Goal: Task Accomplishment & Management: Use online tool/utility

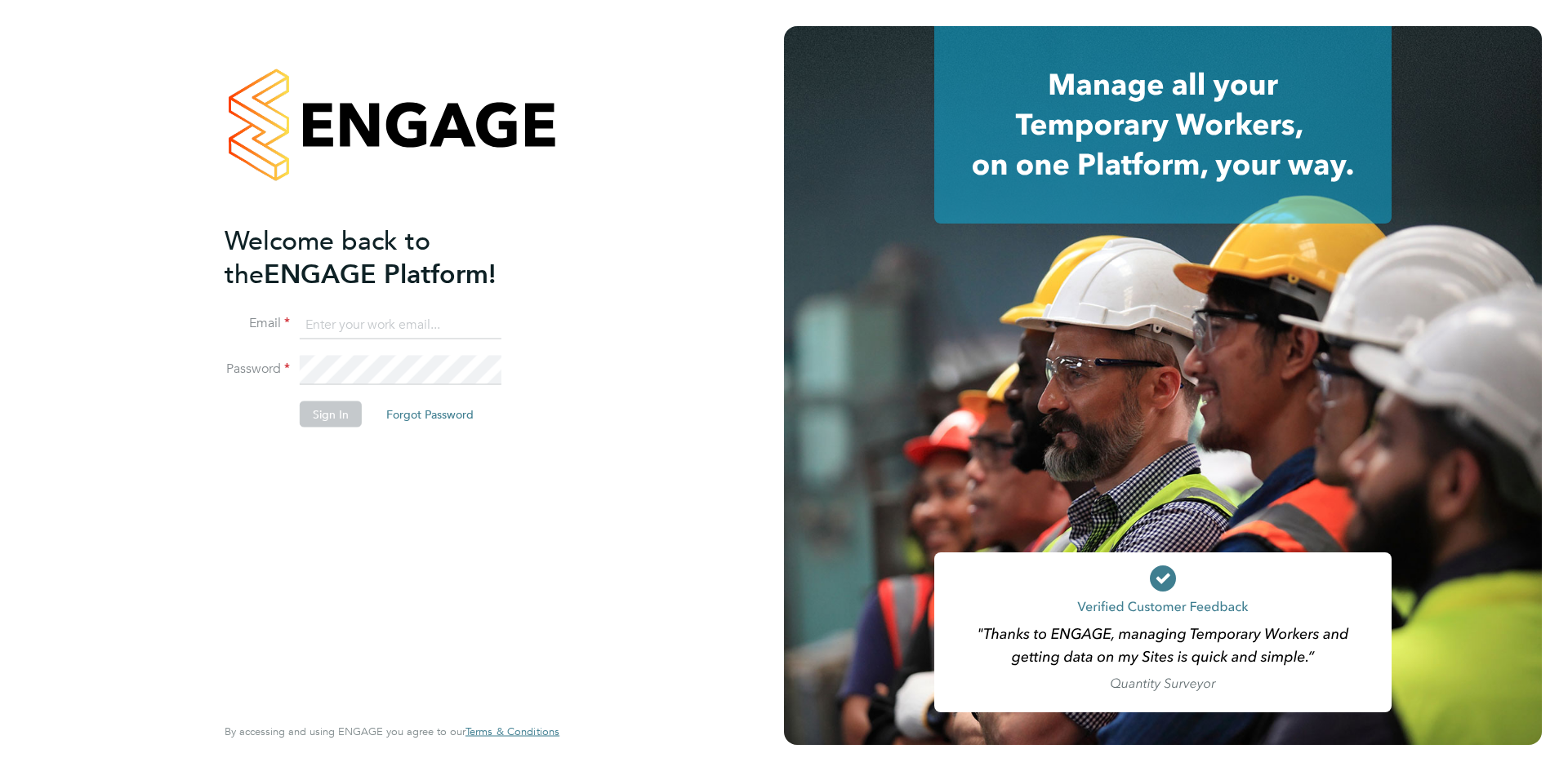
type input "georgina.ulysses@randstad.co.uk"
click at [319, 417] on button "Sign In" at bounding box center [331, 414] width 62 height 26
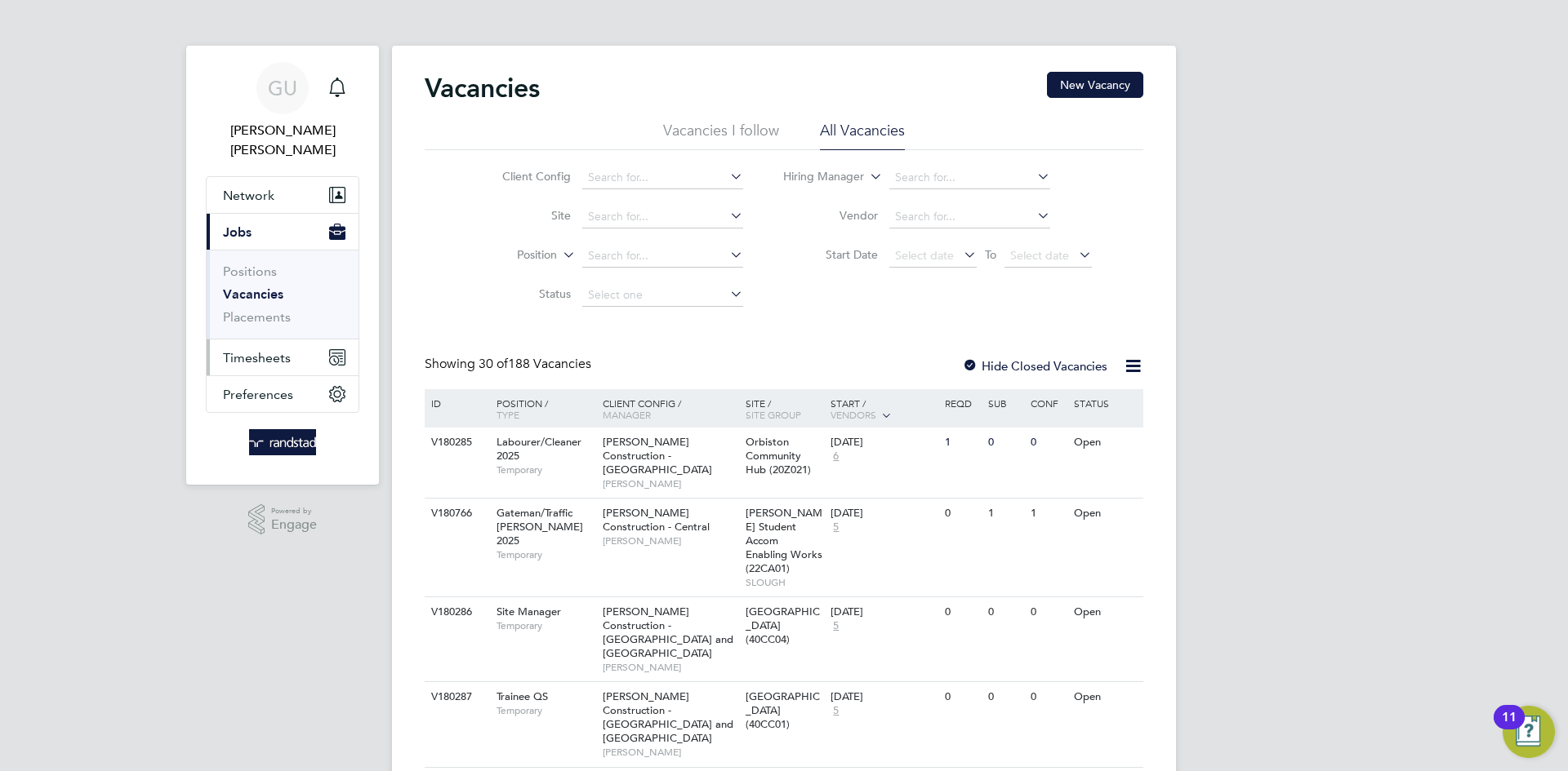
click at [255, 350] on span "Timesheets" at bounding box center [256, 358] width 68 height 16
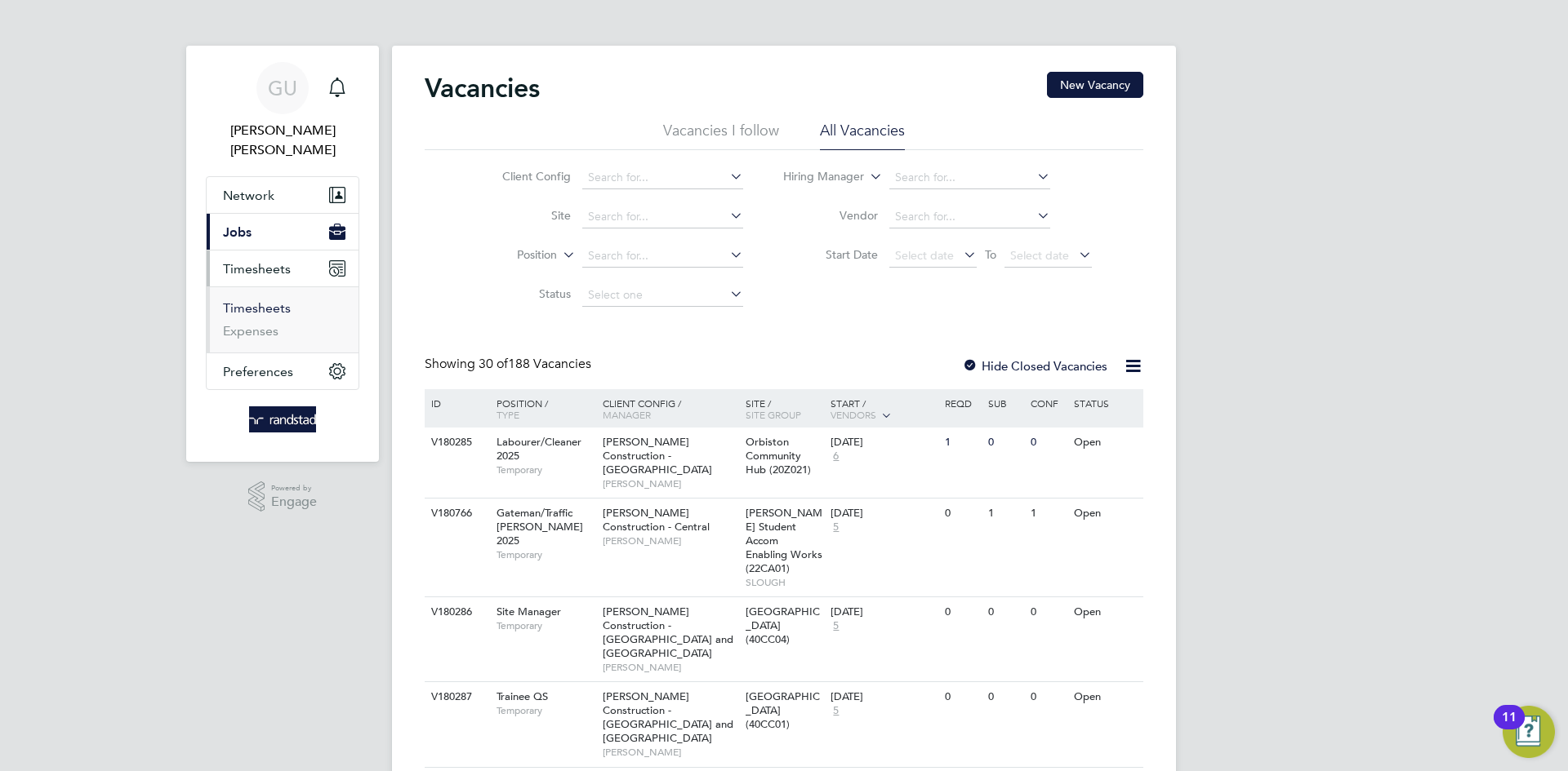
click at [268, 300] on link "Timesheets" at bounding box center [256, 308] width 68 height 16
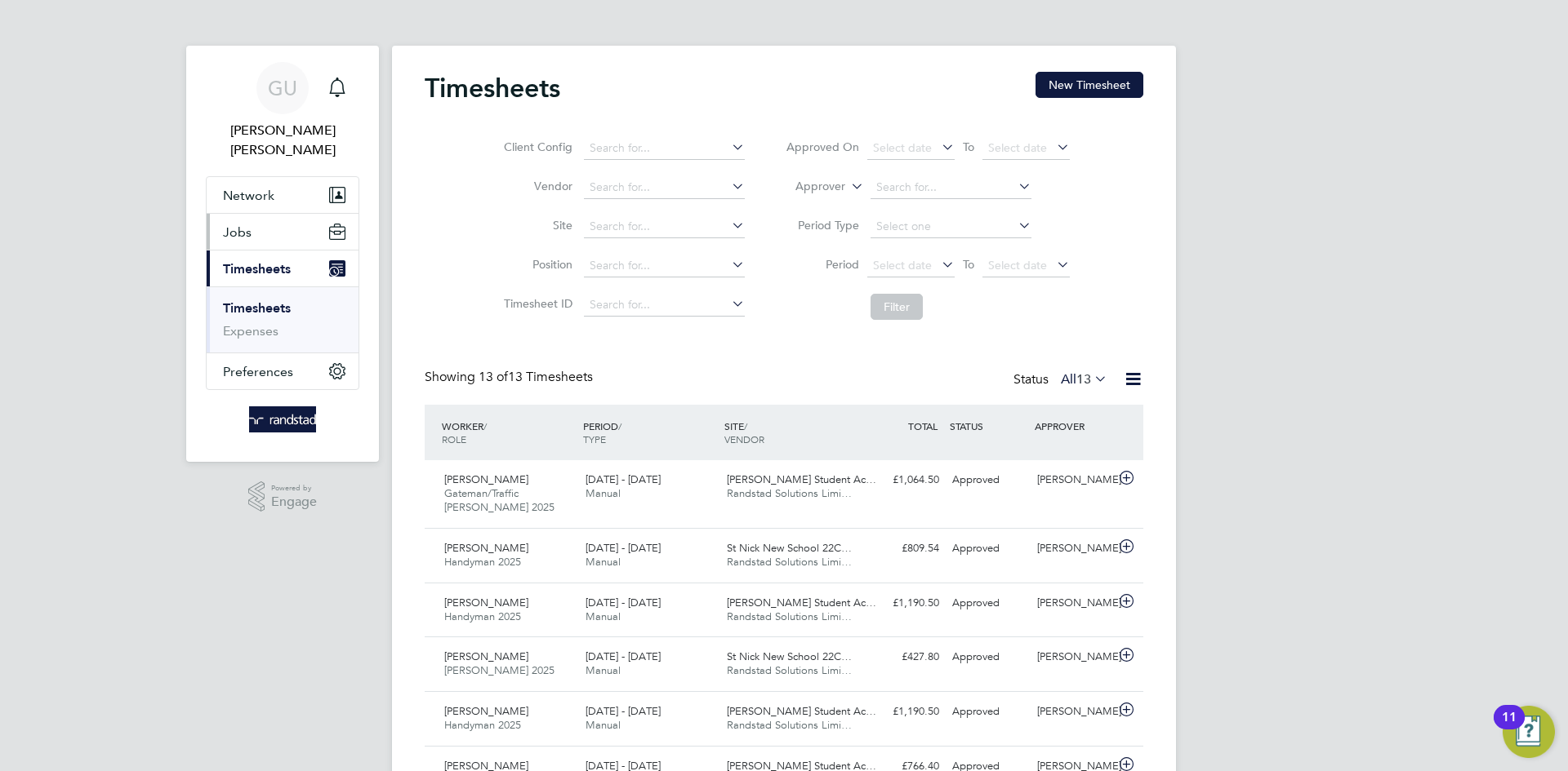
click at [281, 214] on button "Jobs" at bounding box center [282, 232] width 152 height 36
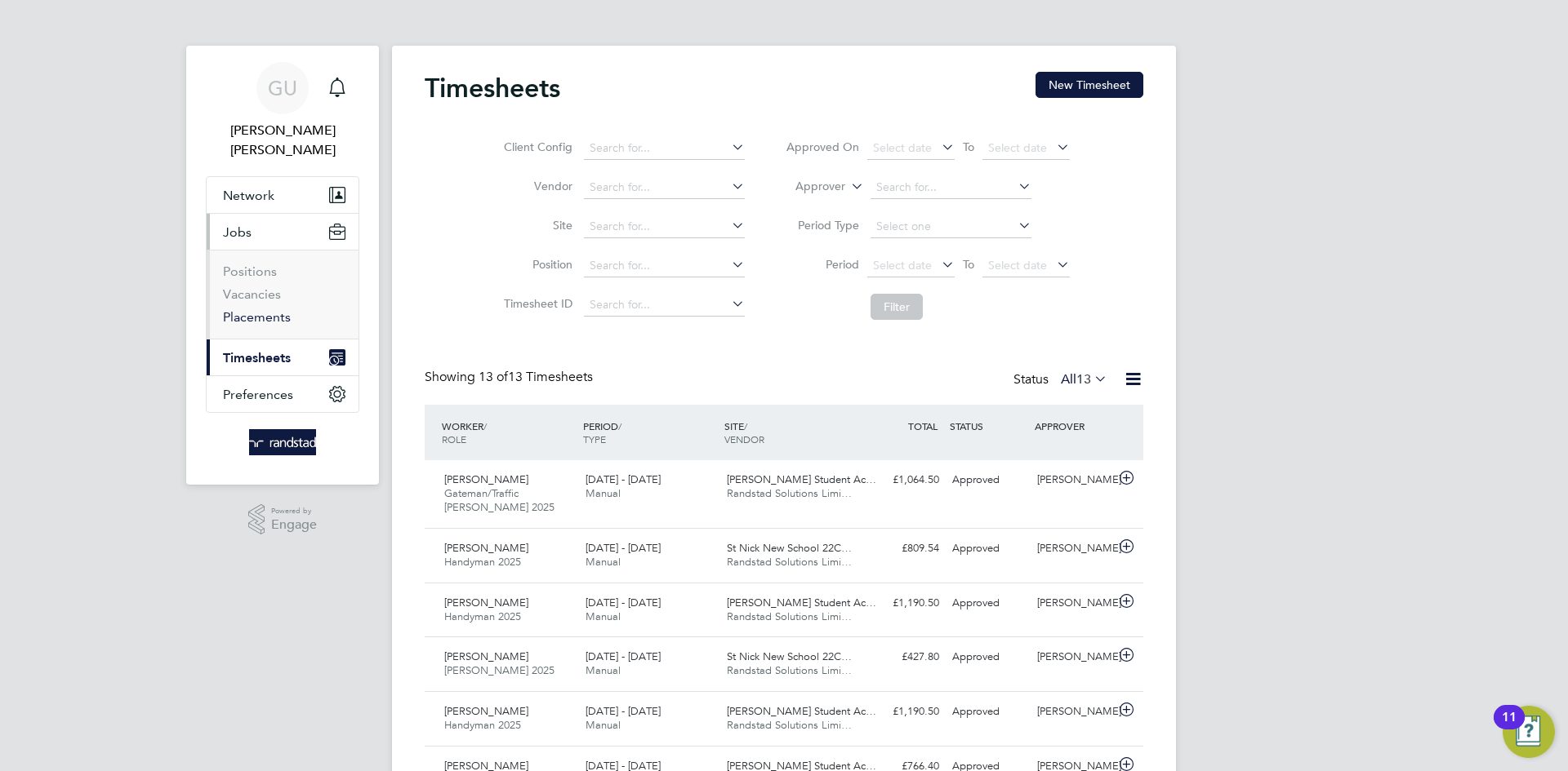
click at [267, 310] on link "Placements" at bounding box center [256, 317] width 68 height 16
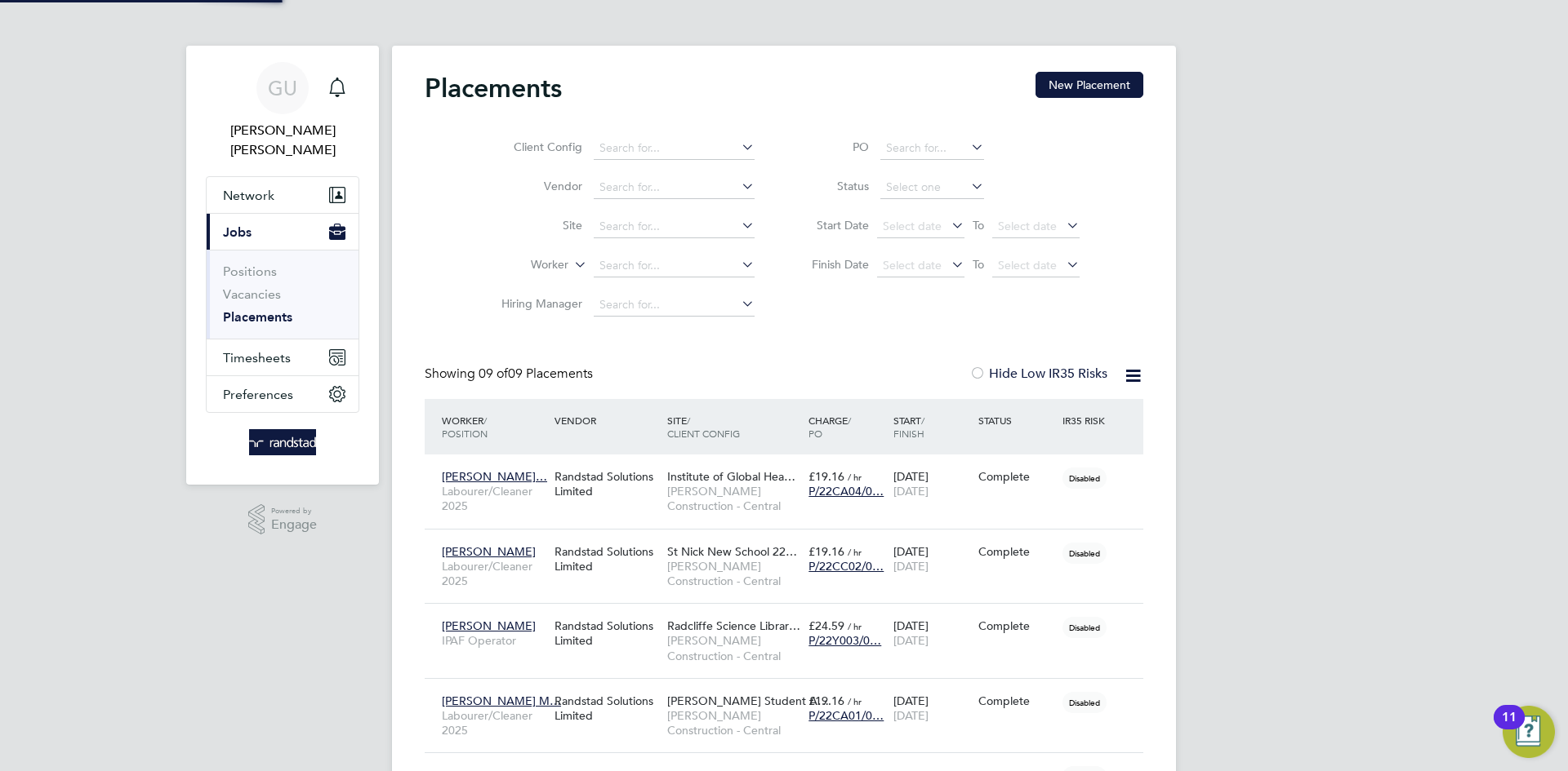
scroll to position [61, 142]
click at [267, 350] on span "Timesheets" at bounding box center [256, 358] width 68 height 16
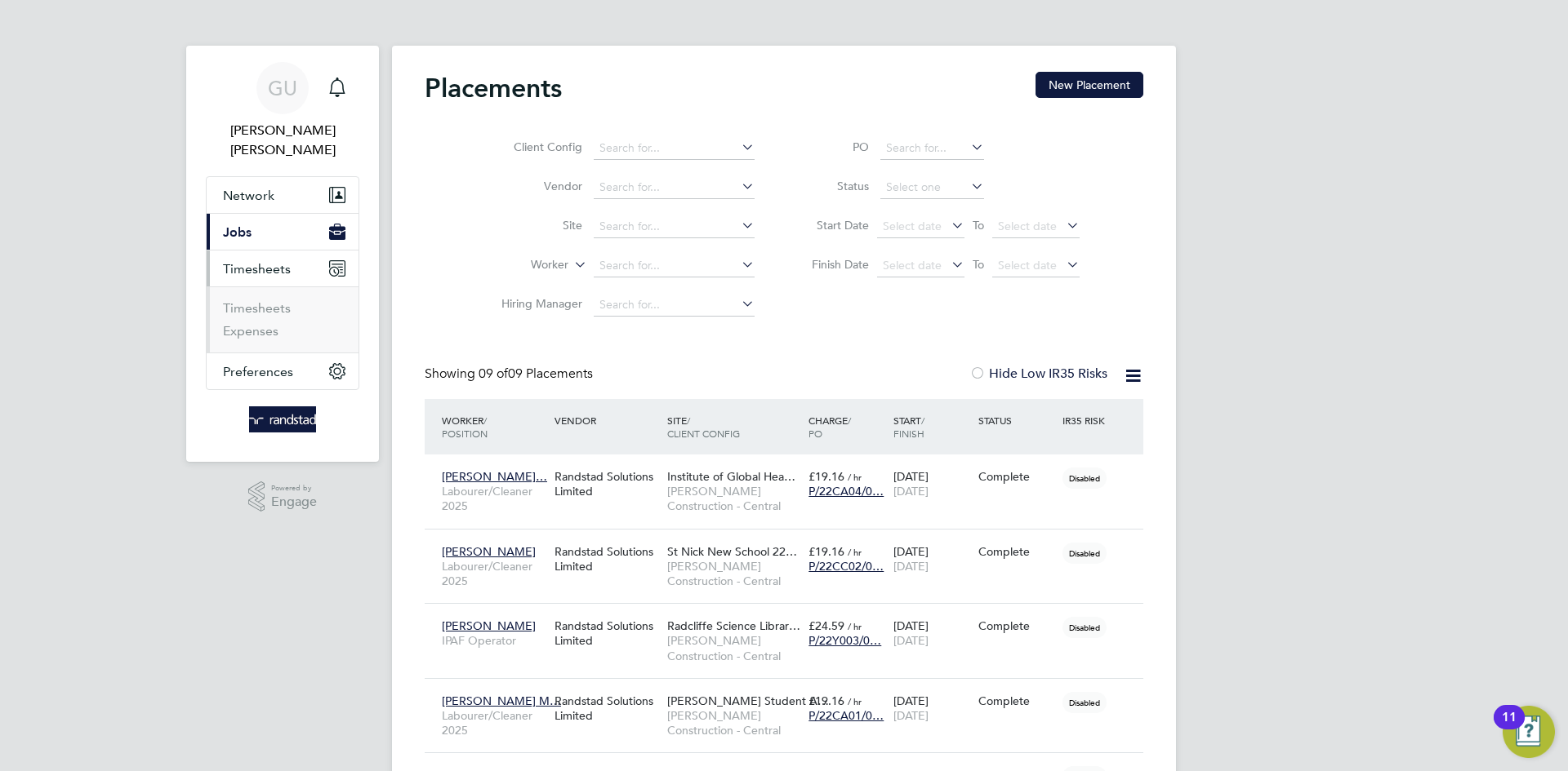
click at [267, 216] on button "Current page: Jobs" at bounding box center [282, 232] width 152 height 36
